Goal: Transaction & Acquisition: Purchase product/service

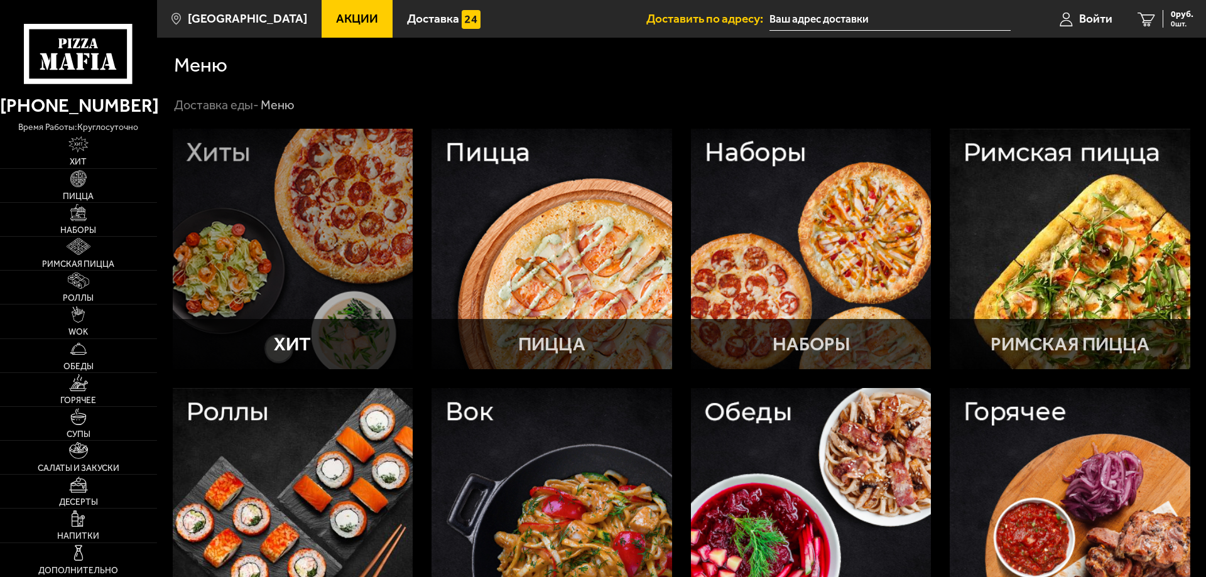
type input "Тимуровская улица, 4к1"
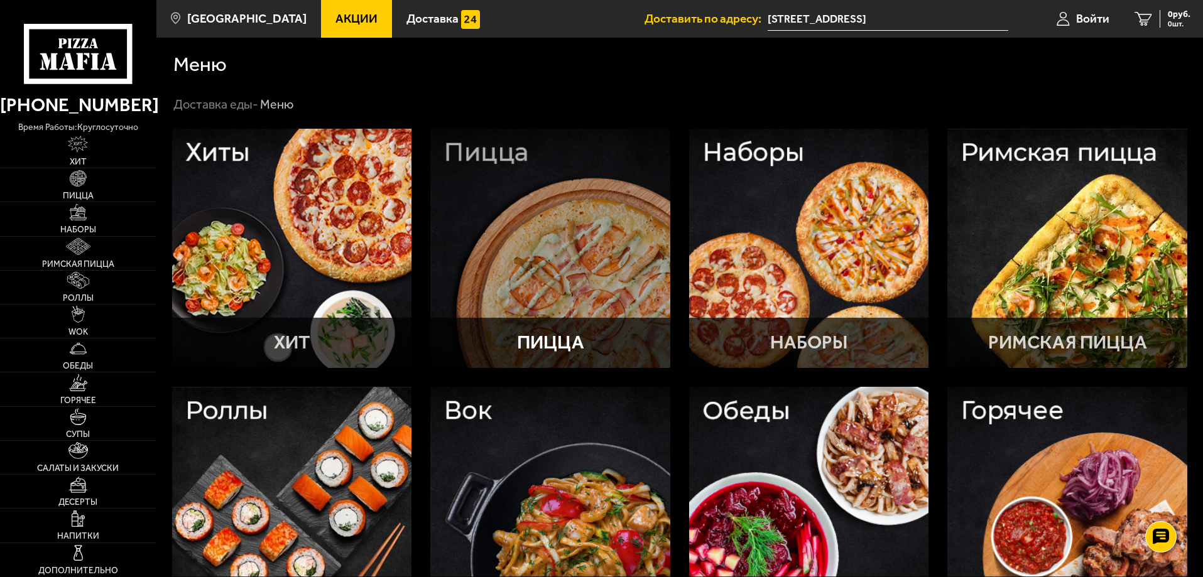
click at [605, 182] on div at bounding box center [550, 249] width 240 height 240
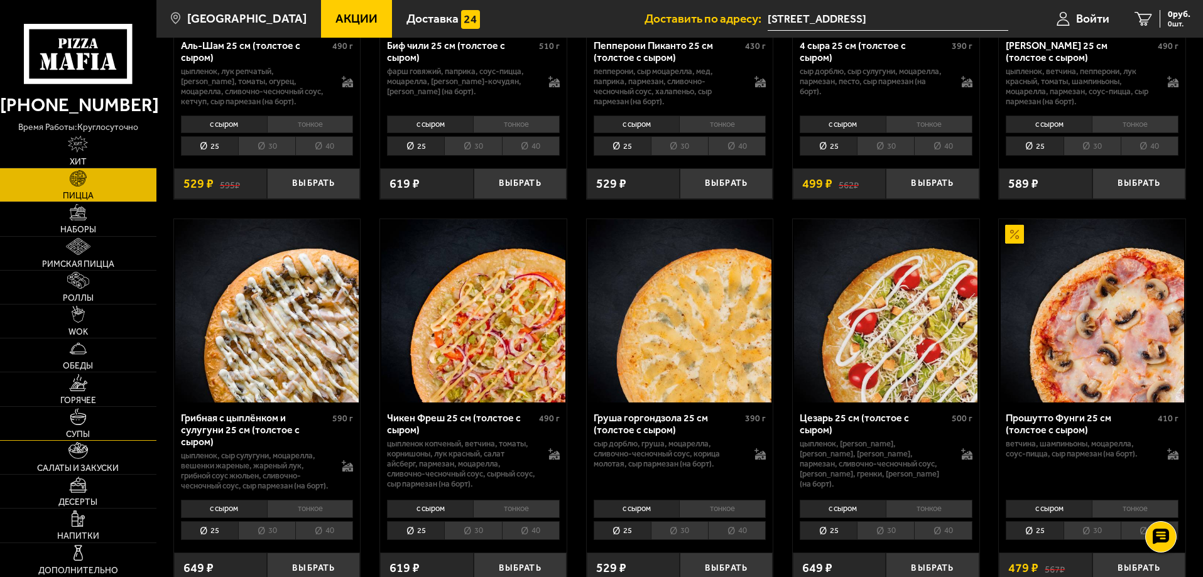
scroll to position [251, 0]
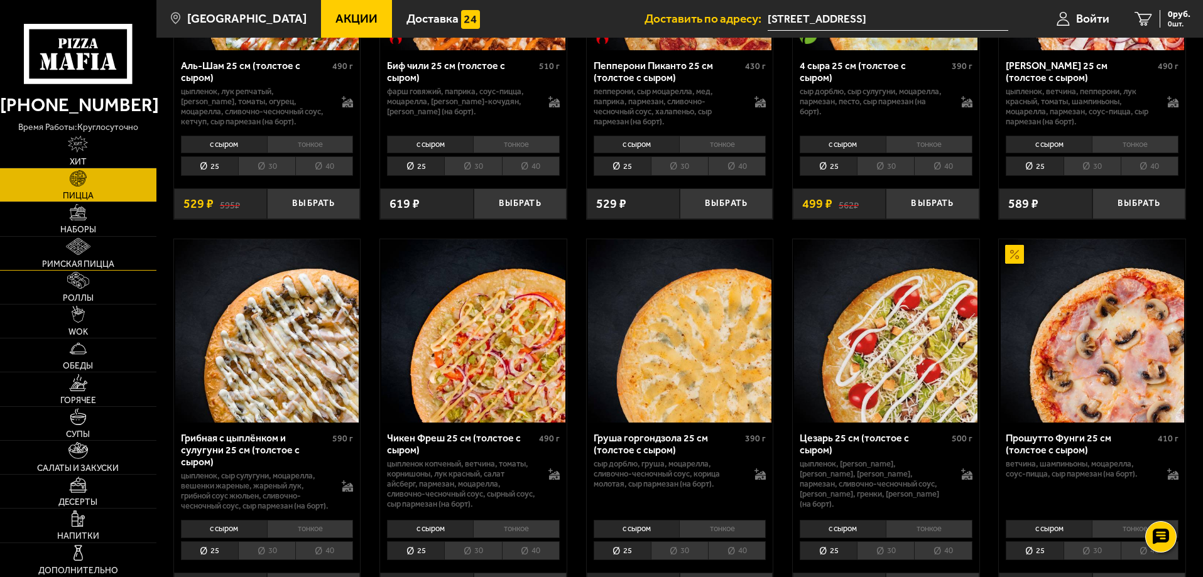
click at [63, 258] on link "Римская пицца" at bounding box center [78, 253] width 156 height 33
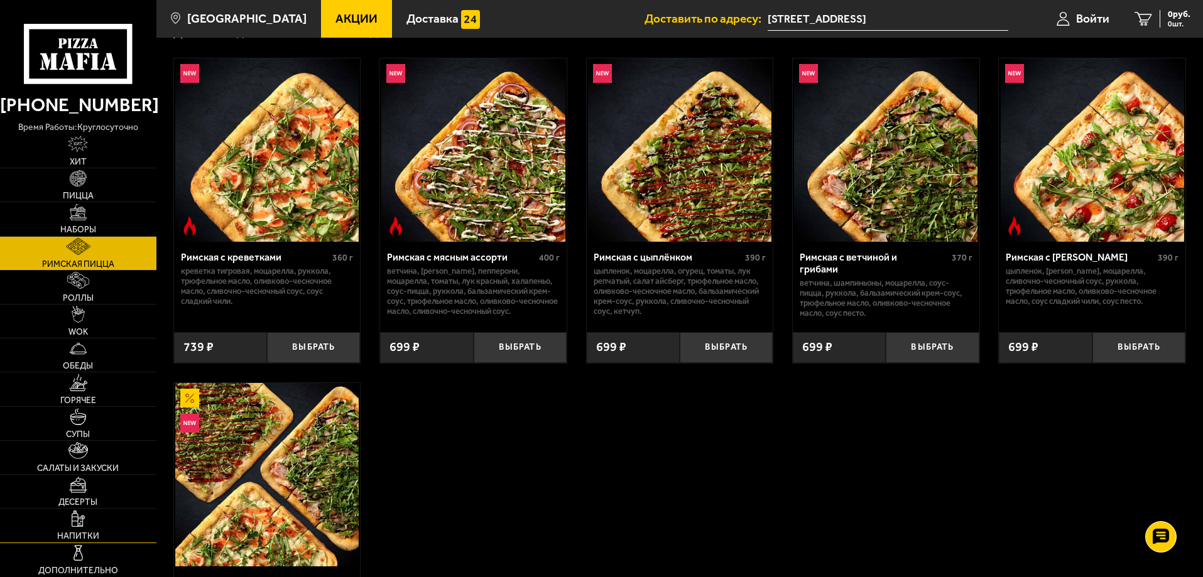
scroll to position [126, 0]
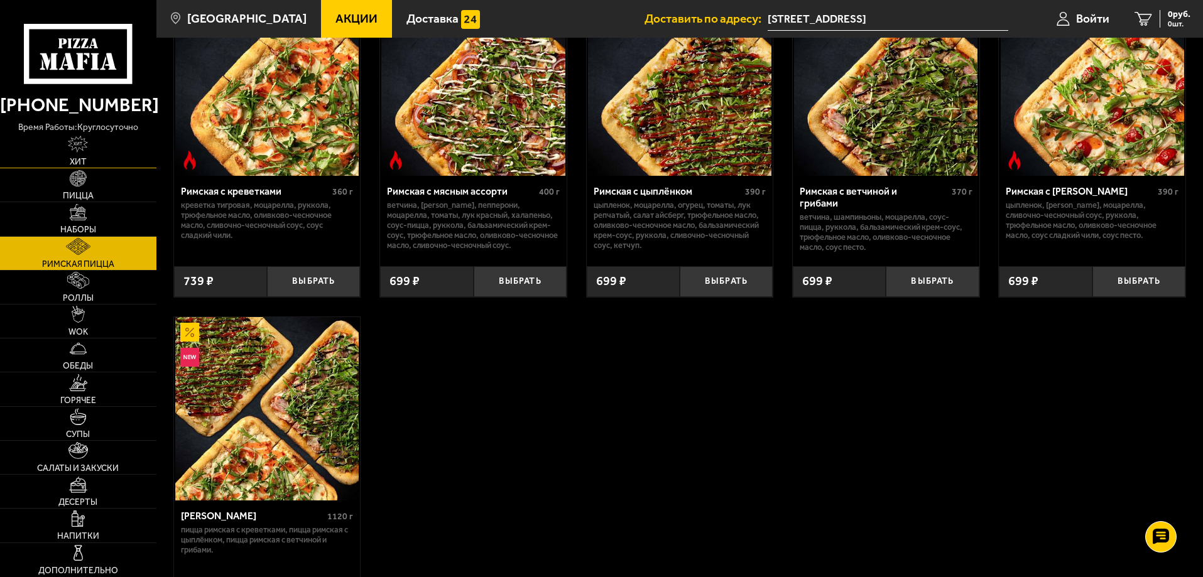
click at [86, 155] on link "Хит" at bounding box center [78, 150] width 156 height 33
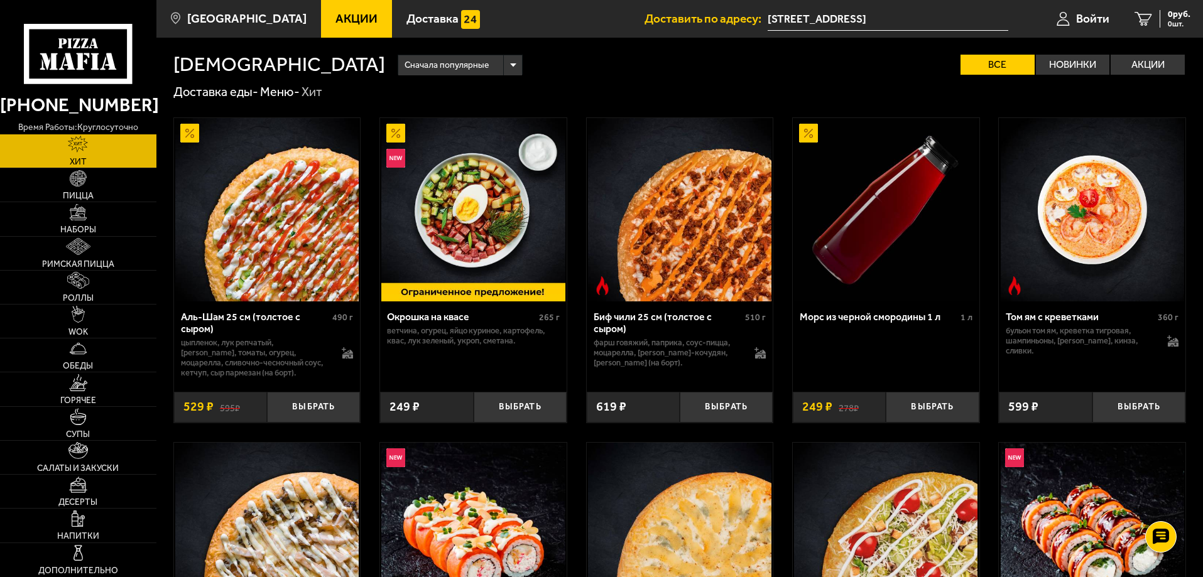
click at [339, 19] on span "Акции" at bounding box center [356, 19] width 42 height 12
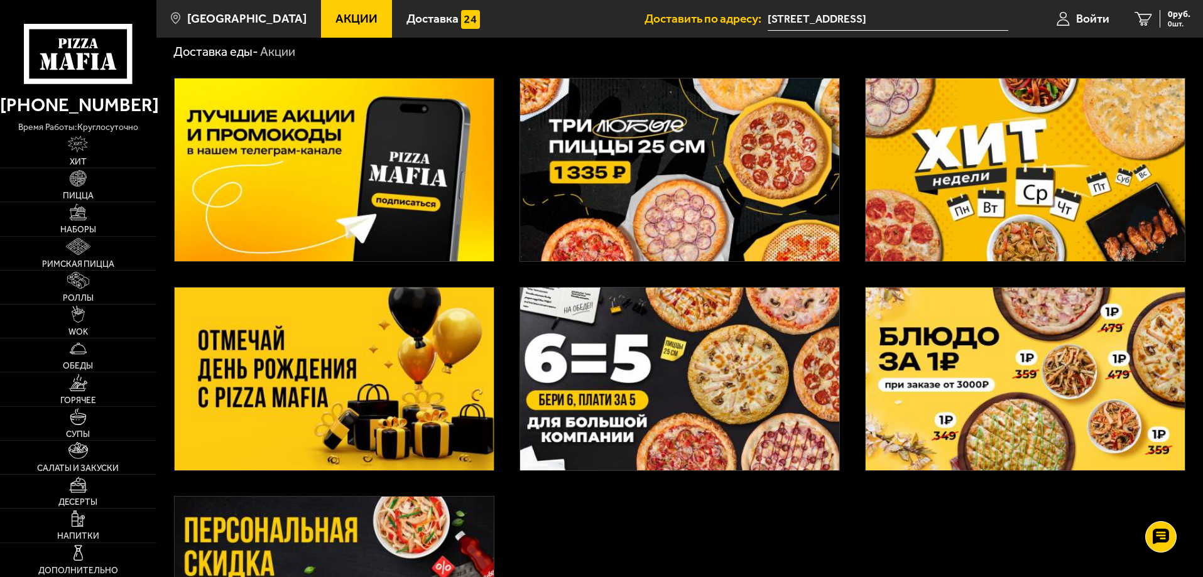
scroll to position [63, 0]
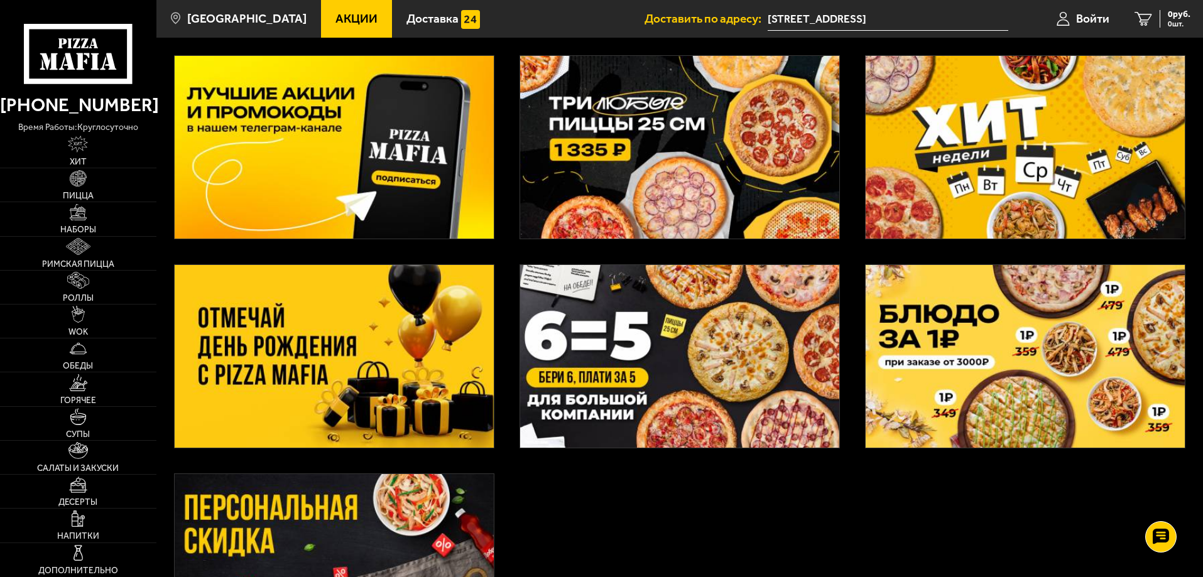
click at [1026, 116] on img at bounding box center [1025, 147] width 319 height 183
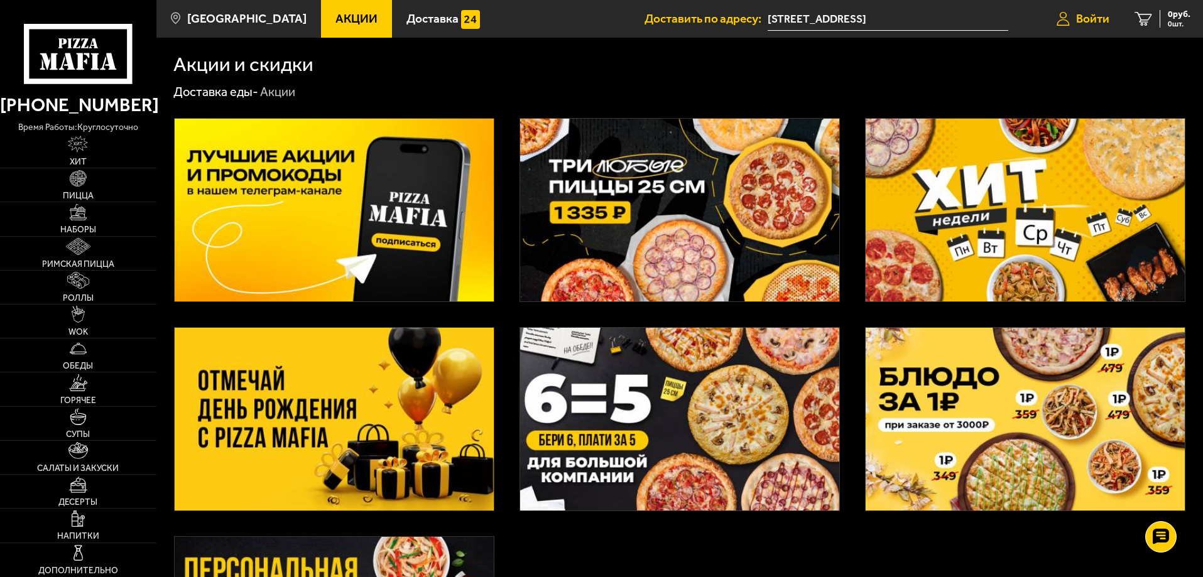
click at [1094, 20] on span "Войти" at bounding box center [1092, 19] width 33 height 12
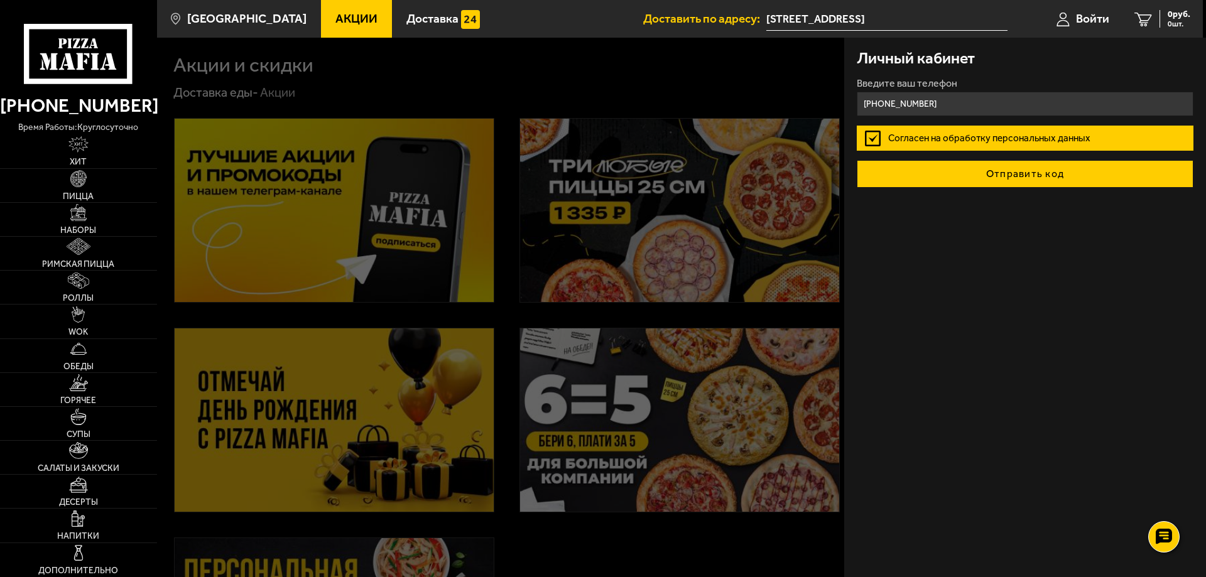
type input "+7 (994) 422-46-11"
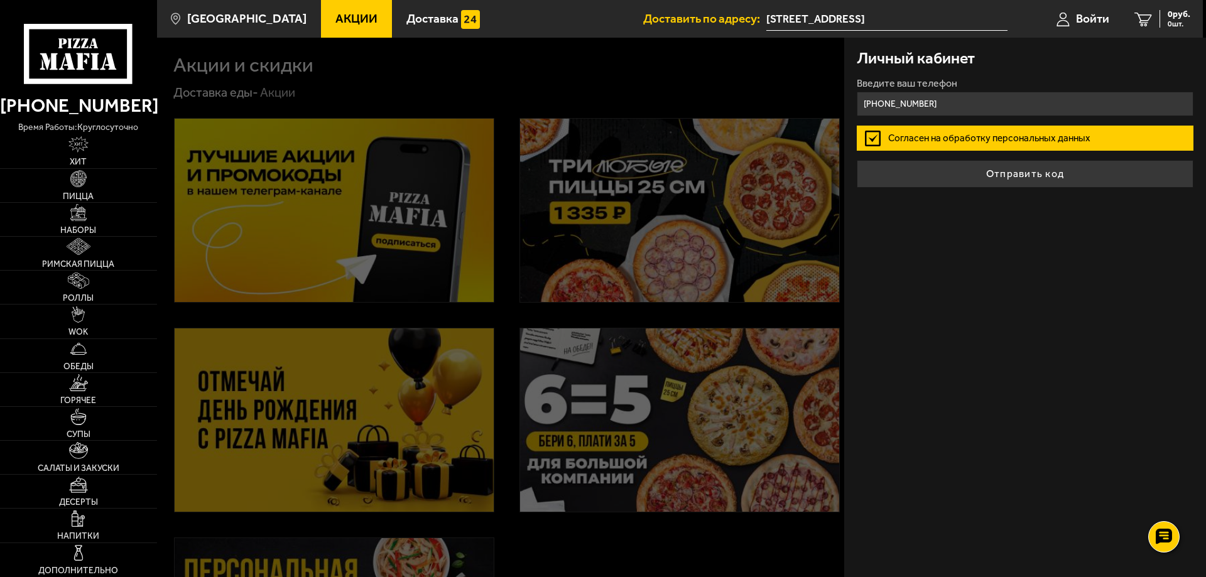
drag, startPoint x: 995, startPoint y: 185, endPoint x: 920, endPoint y: 182, distance: 74.8
click at [920, 182] on button "Отправить код" at bounding box center [1025, 174] width 337 height 28
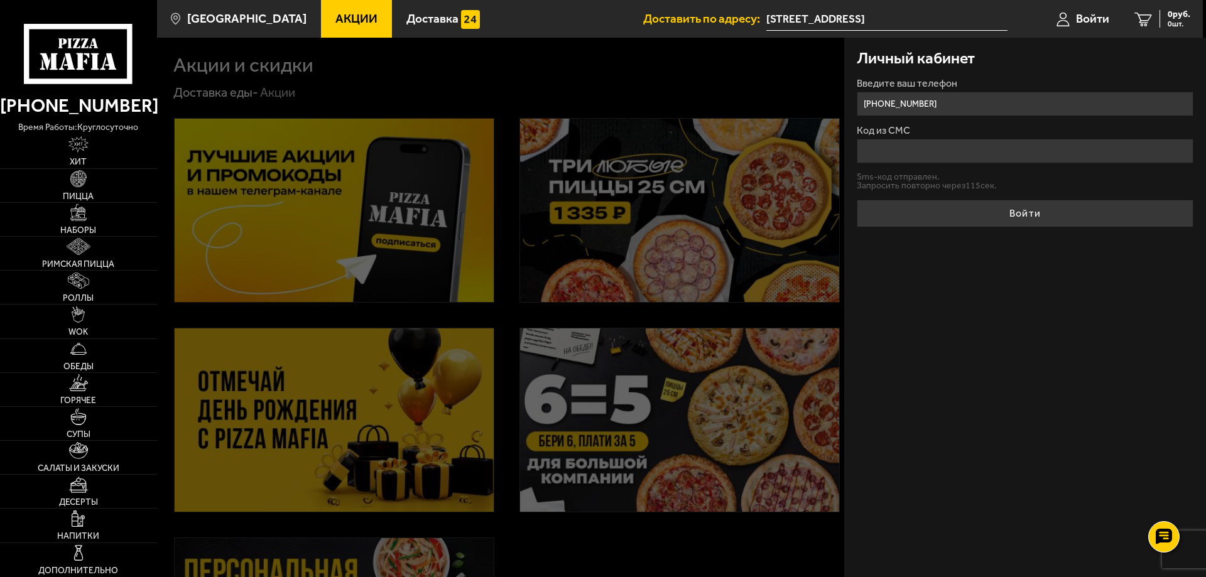
click at [899, 151] on input "Код из СМС" at bounding box center [1025, 151] width 337 height 25
type input "886174"
click at [857, 200] on button "Войти" at bounding box center [1025, 214] width 337 height 28
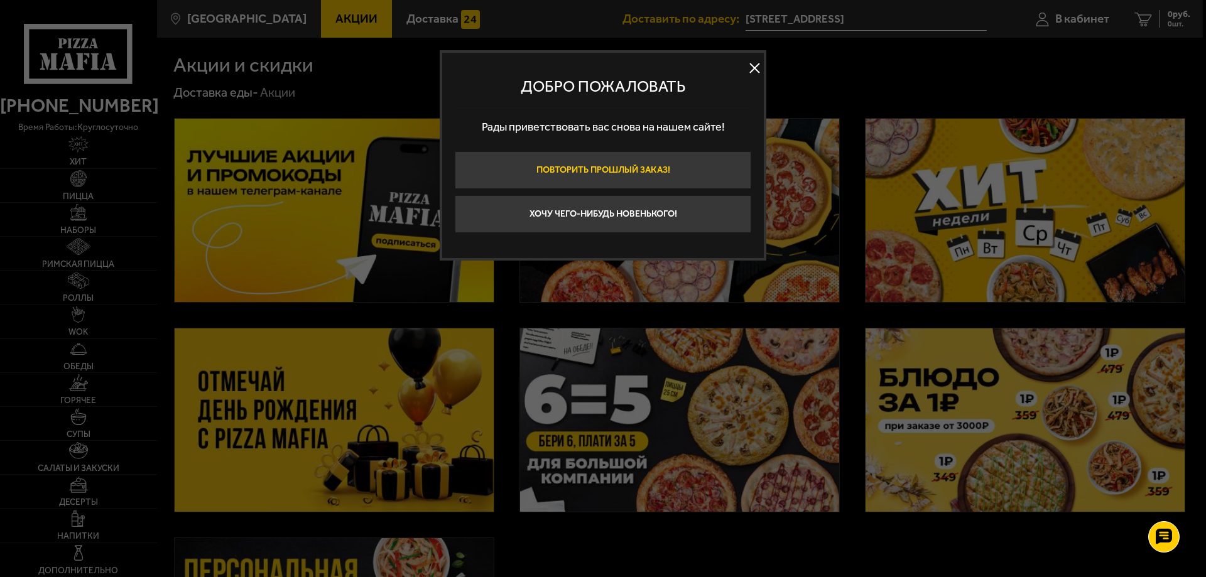
click at [640, 176] on button "Повторить прошлый заказ!" at bounding box center [603, 170] width 297 height 38
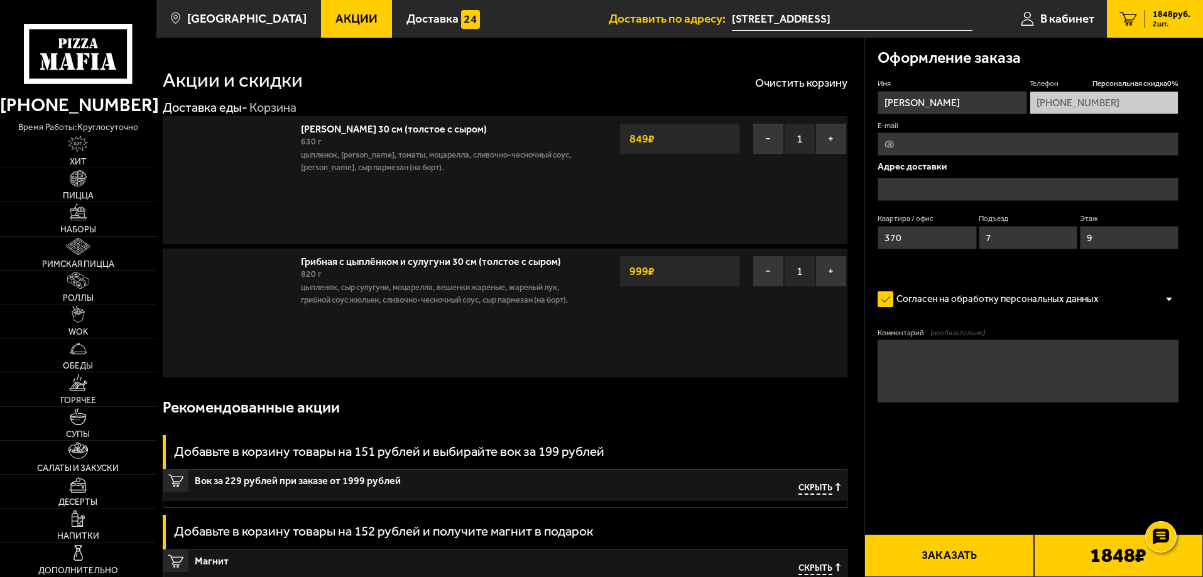
type input "Тимуровская улица, 4к1"
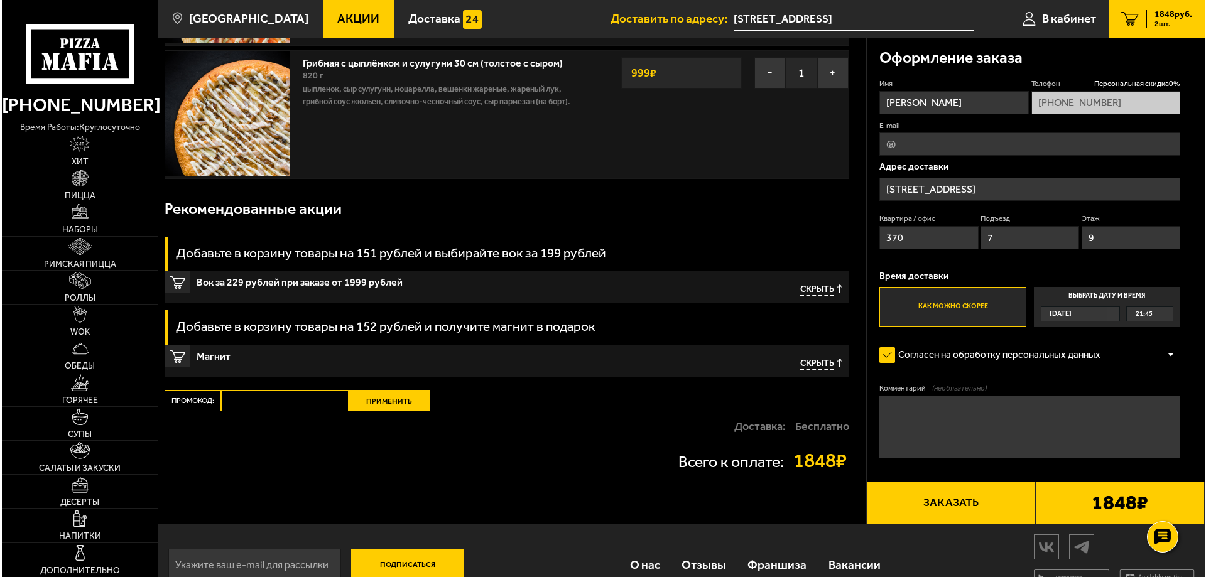
scroll to position [227, 0]
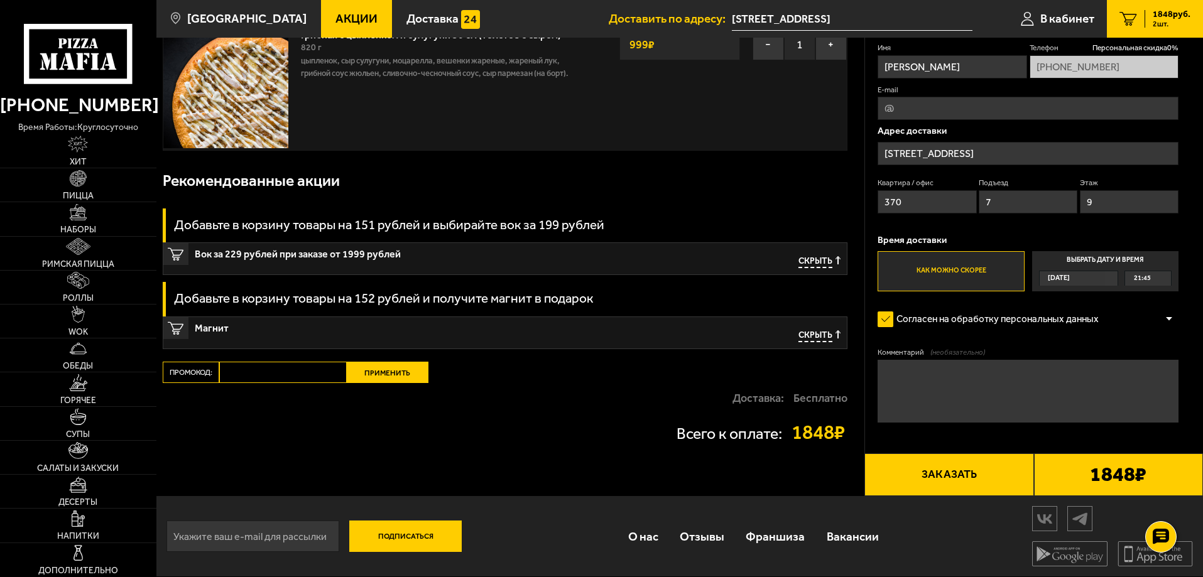
click at [925, 474] on button "Заказать" at bounding box center [948, 475] width 169 height 43
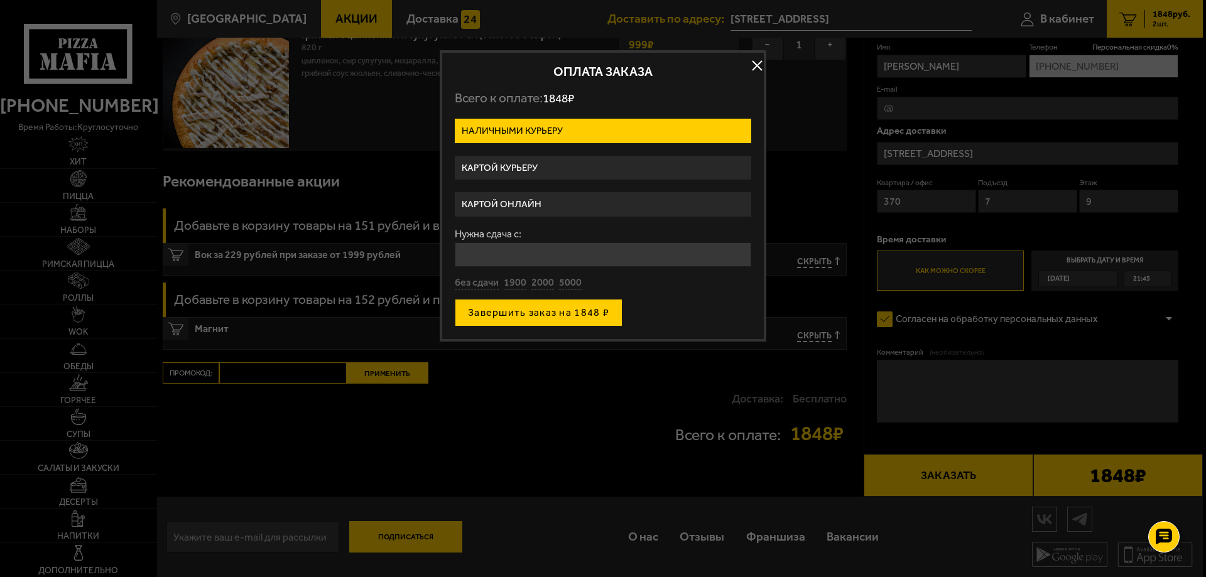
click at [572, 315] on button "Завершить заказ на 1848 ₽" at bounding box center [539, 313] width 168 height 28
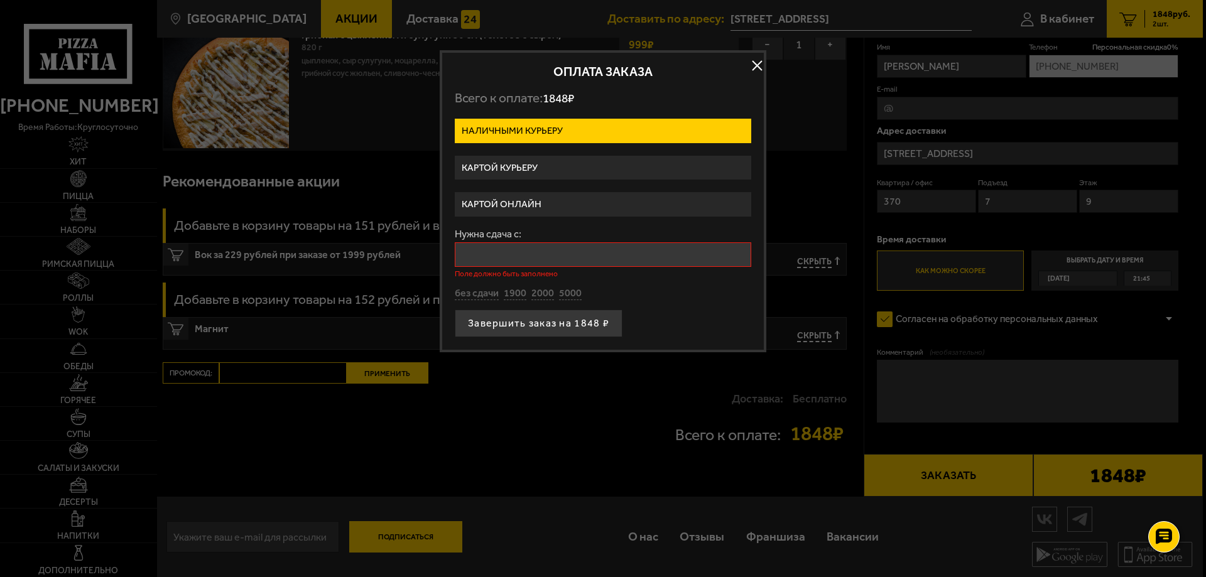
click at [521, 260] on input "Нужна сдача с:" at bounding box center [603, 255] width 297 height 25
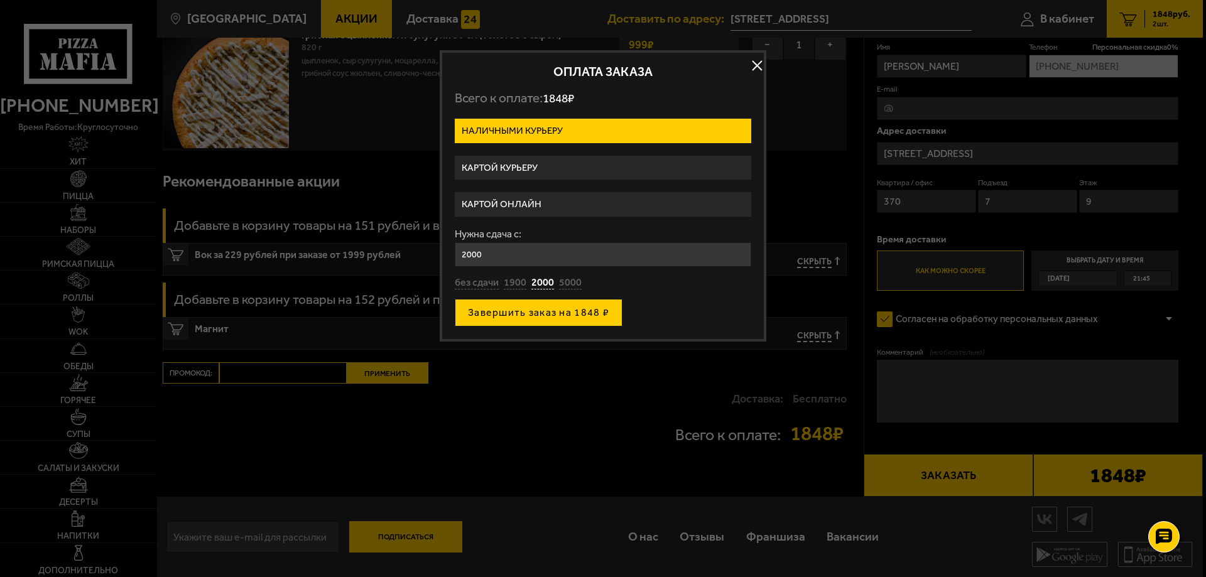
type input "2000"
drag, startPoint x: 523, startPoint y: 317, endPoint x: 533, endPoint y: 421, distance: 104.8
click at [533, 421] on main "Санкт-Петербург Все Акции Доставка Личный кабинет Акции Доставка Доставить по а…" at bounding box center [679, 175] width 1047 height 805
click at [508, 311] on button "Завершить заказ на 1848 ₽" at bounding box center [539, 313] width 168 height 28
